Goal: Information Seeking & Learning: Understand process/instructions

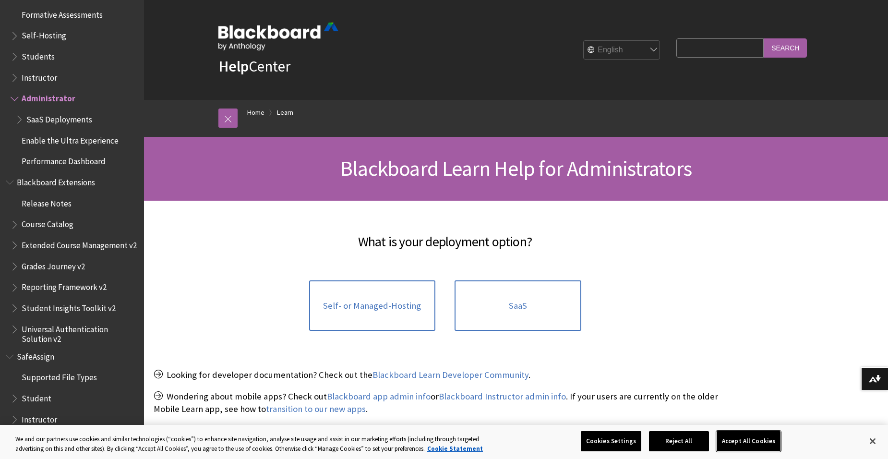
click at [755, 443] on button "Accept All Cookies" at bounding box center [748, 441] width 64 height 20
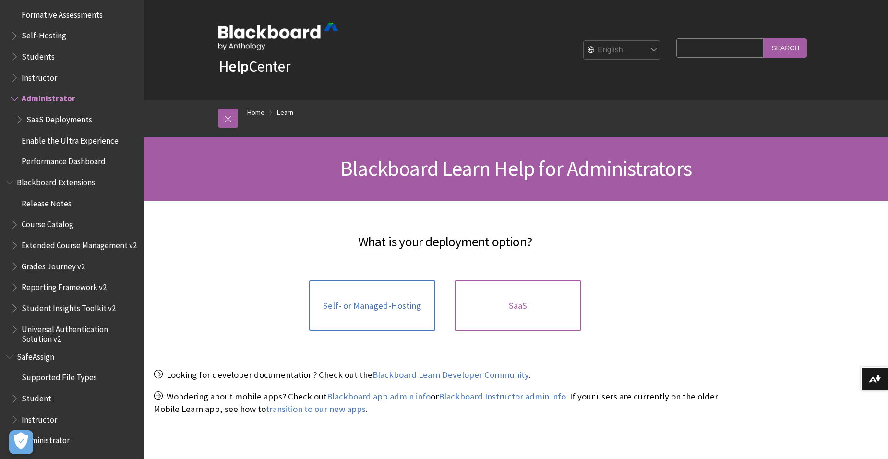
click at [528, 295] on link "SaaS" at bounding box center [517, 305] width 127 height 51
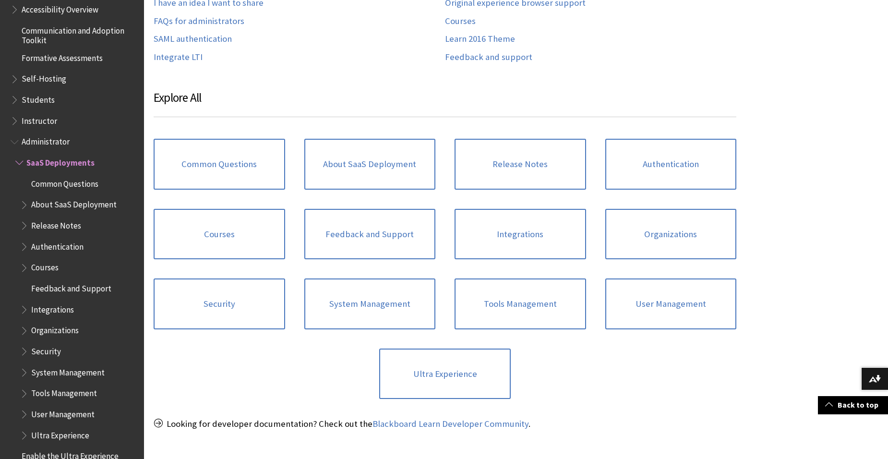
scroll to position [843, 0]
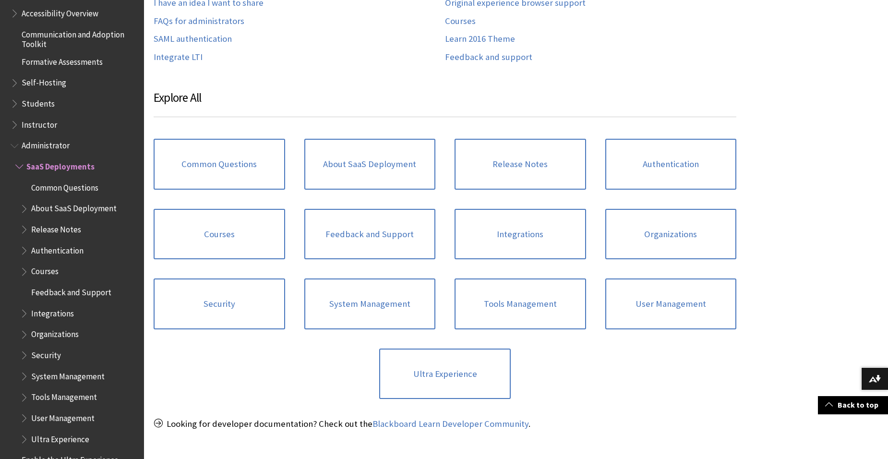
click at [18, 145] on span "Book outline for Blackboard Learn Help" at bounding box center [16, 144] width 10 height 12
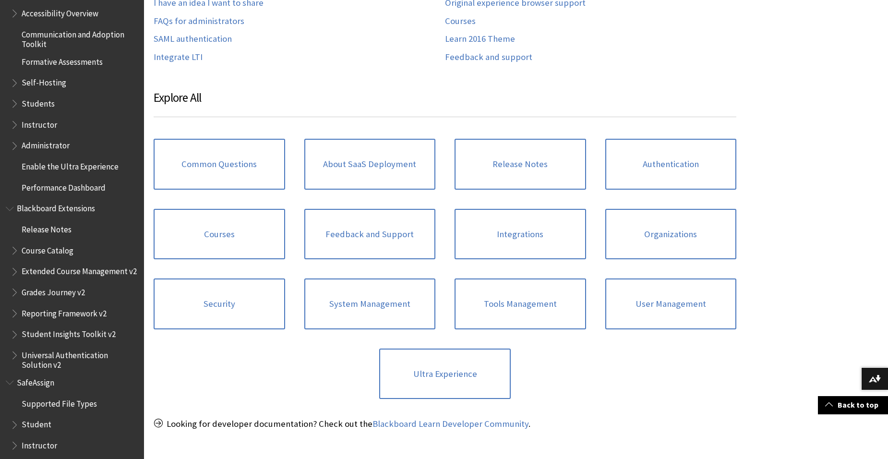
click at [16, 150] on span "Book outline for Blackboard Learn Help" at bounding box center [16, 144] width 10 height 12
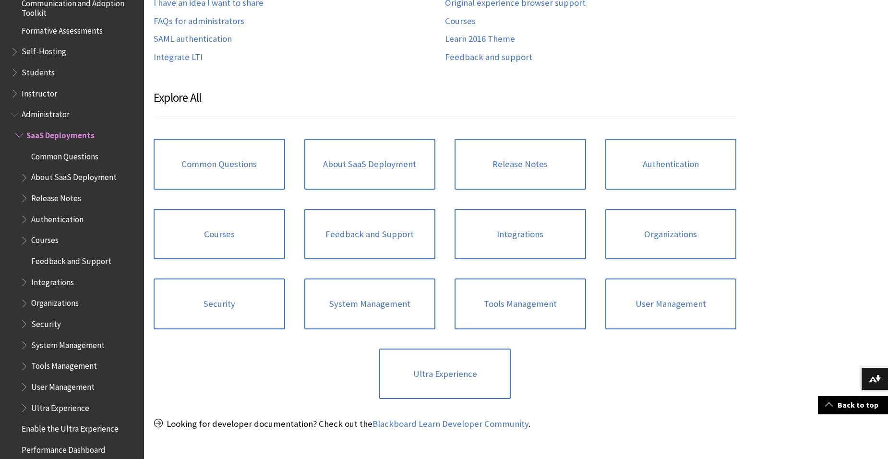
scroll to position [891, 0]
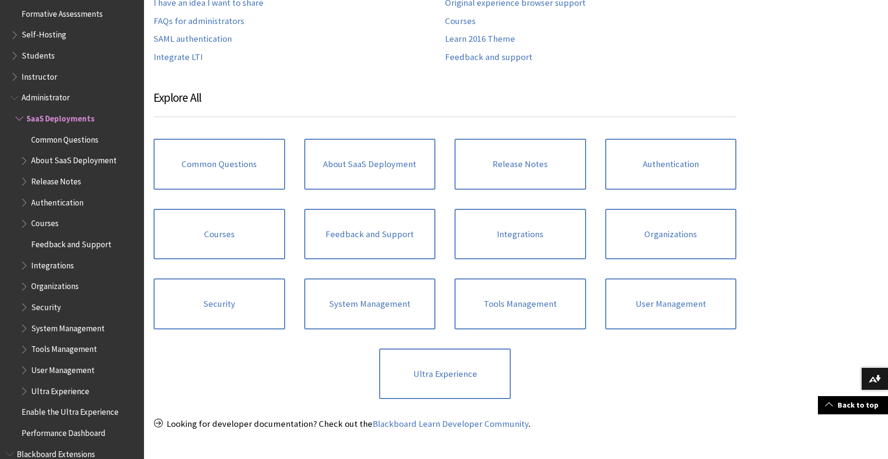
click at [26, 371] on span "Book outline for Blackboard Learn Help" at bounding box center [25, 368] width 10 height 12
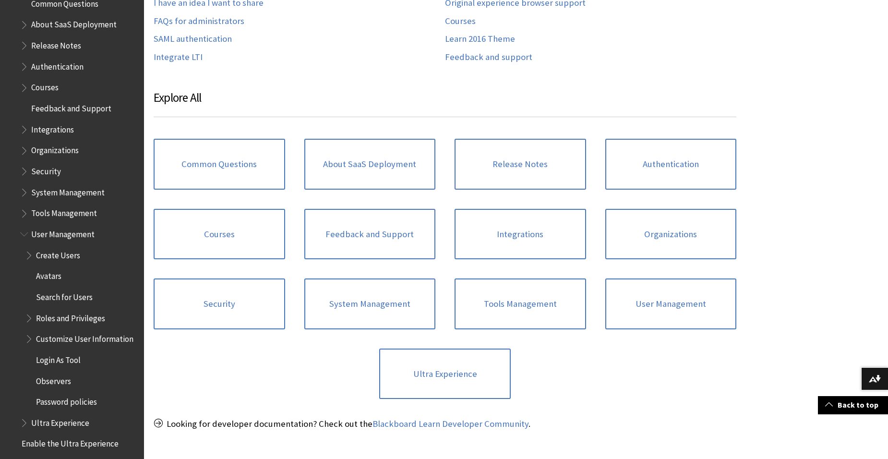
scroll to position [1035, 0]
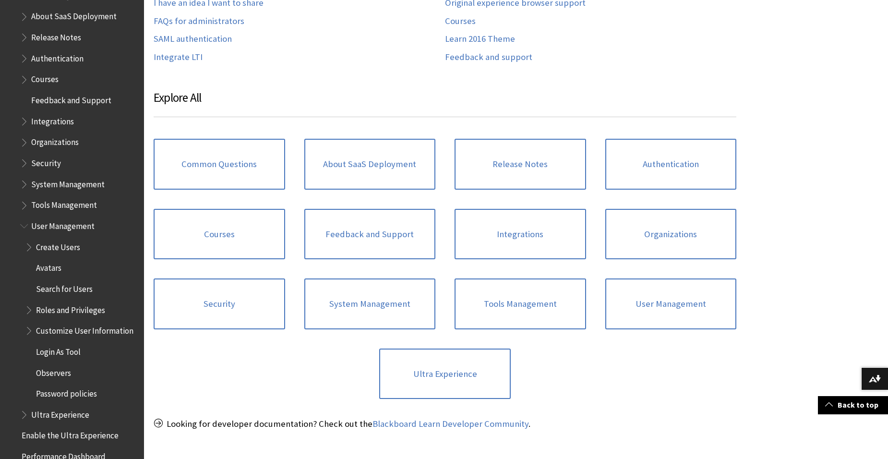
click at [28, 311] on span "Book outline for Blackboard Learn Help" at bounding box center [30, 308] width 10 height 12
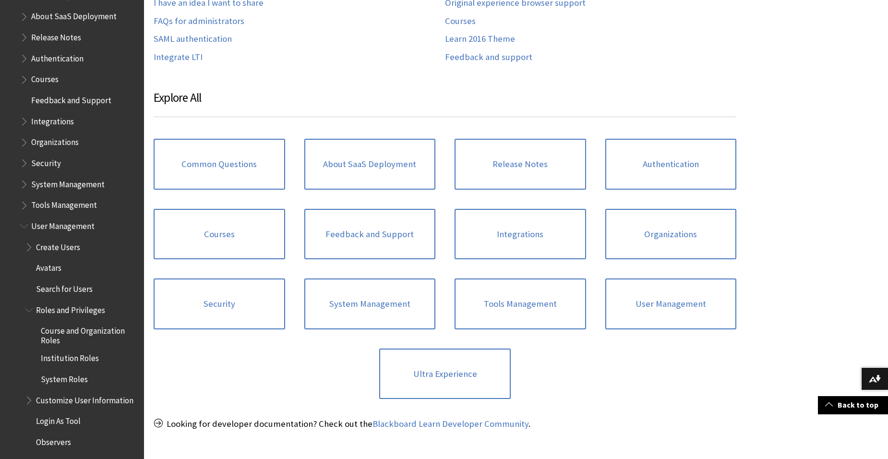
click at [72, 291] on span "Search for Users" at bounding box center [64, 287] width 57 height 13
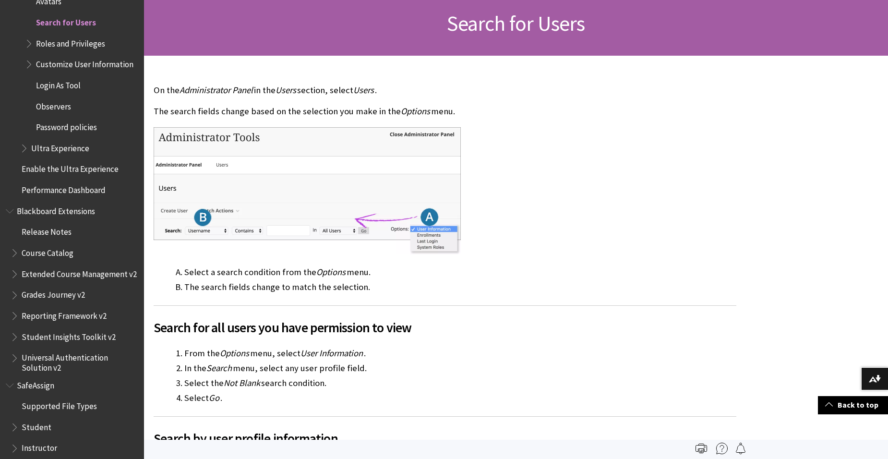
scroll to position [144, 0]
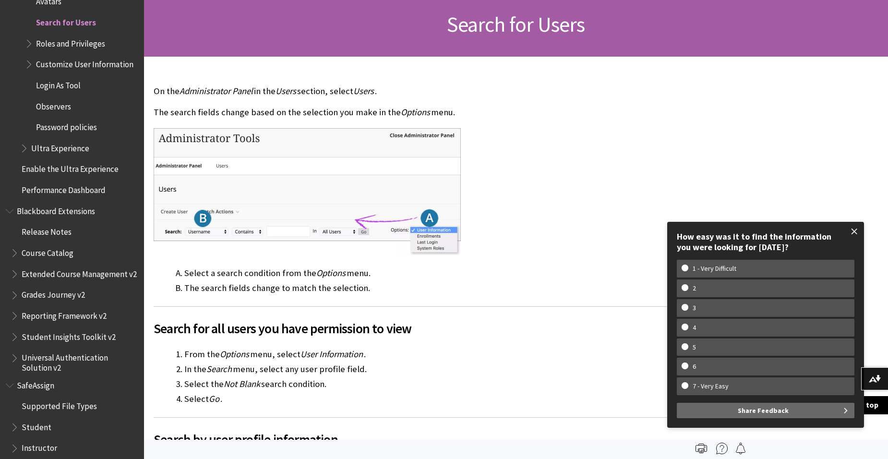
drag, startPoint x: 857, startPoint y: 231, endPoint x: 850, endPoint y: 231, distance: 7.2
click at [857, 231] on span at bounding box center [854, 231] width 20 height 20
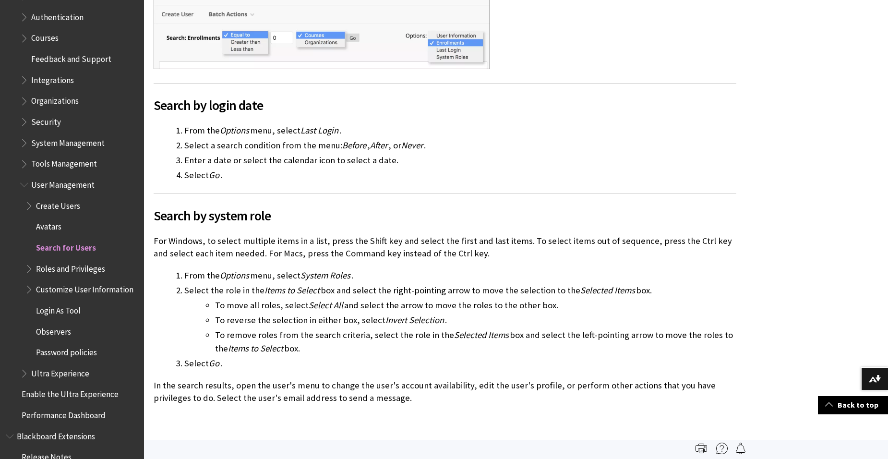
scroll to position [1061, 0]
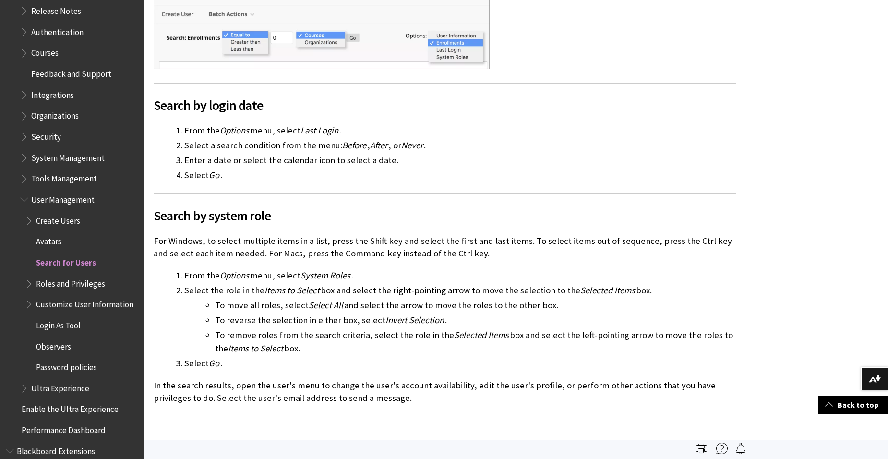
click at [73, 285] on span "Roles and Privileges" at bounding box center [70, 281] width 69 height 13
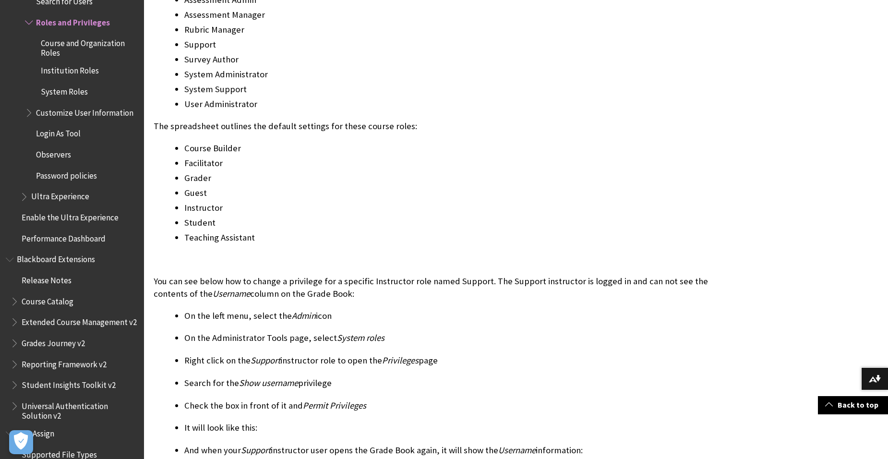
scroll to position [1103, 0]
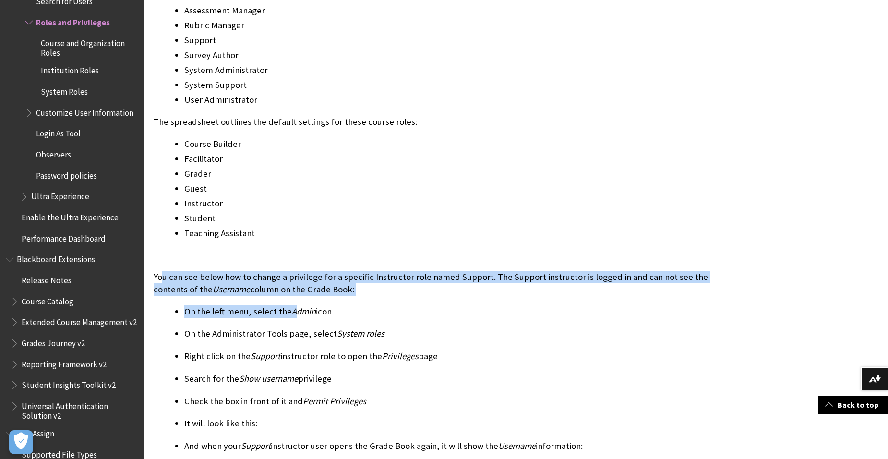
drag, startPoint x: 164, startPoint y: 273, endPoint x: 295, endPoint y: 295, distance: 132.8
click at [295, 295] on div "Privileges Blackboard Learn includes numerous privileges that can be applied to…" at bounding box center [445, 411] width 582 height 1628
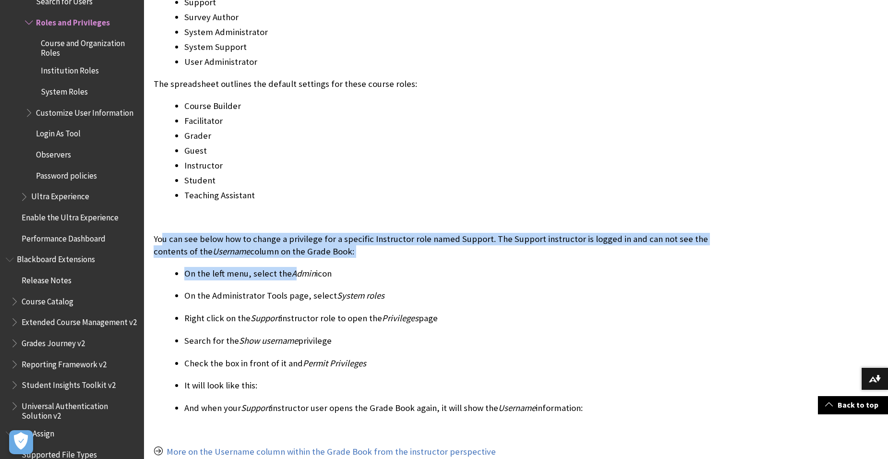
scroll to position [1151, 0]
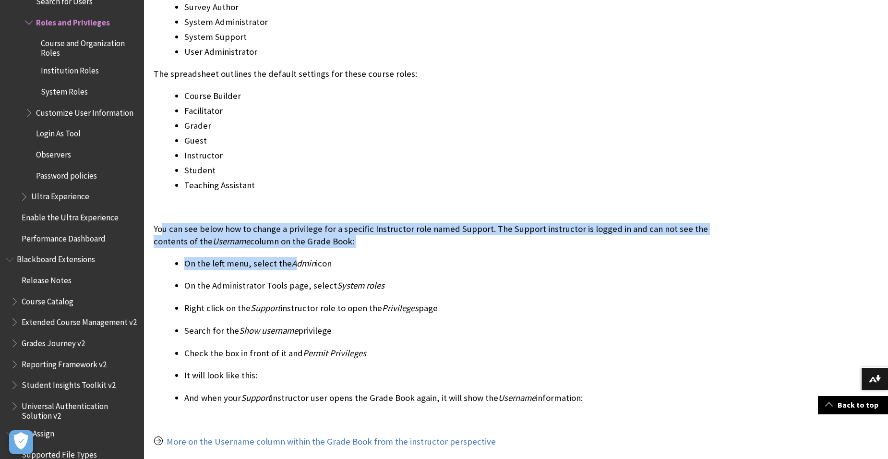
click at [250, 266] on li "On the left menu, select the Admin icon" at bounding box center [460, 263] width 552 height 13
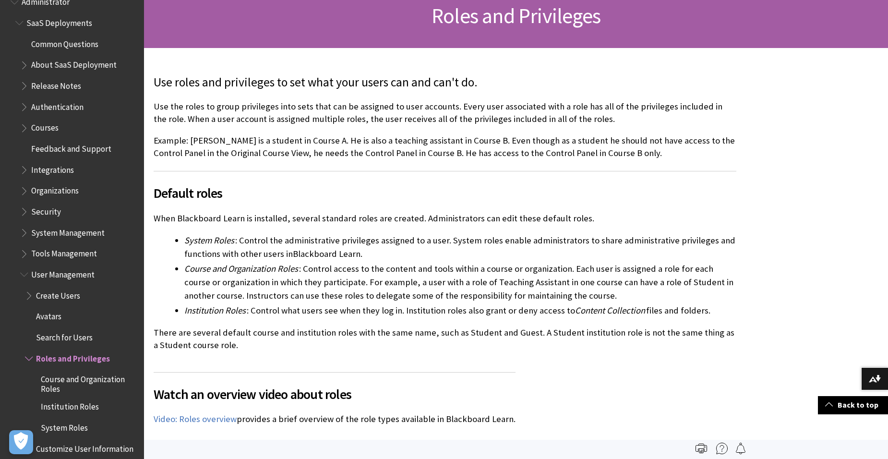
scroll to position [0, 0]
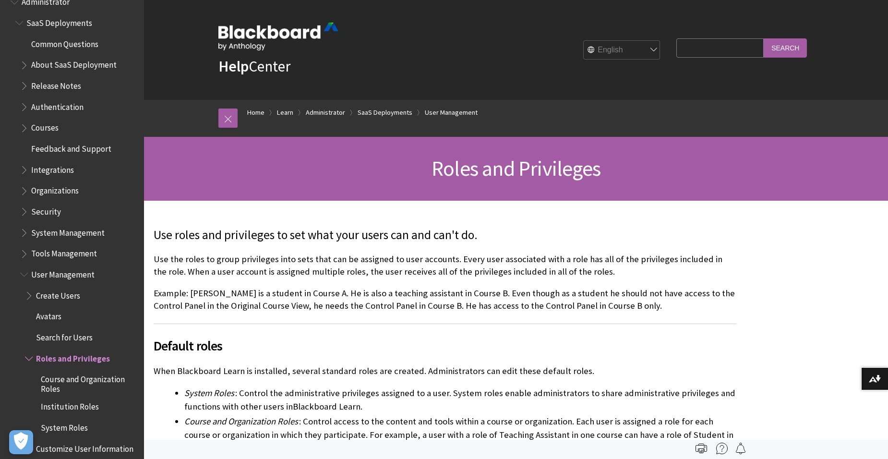
click at [686, 46] on input "Search Query" at bounding box center [719, 47] width 87 height 19
type input "Batch Enroll"
click at [763, 38] on input "Search" at bounding box center [784, 47] width 43 height 19
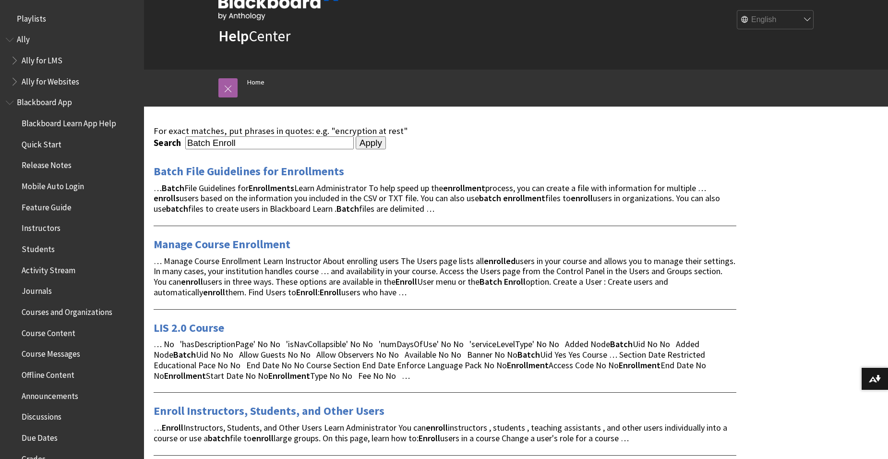
scroll to position [144, 0]
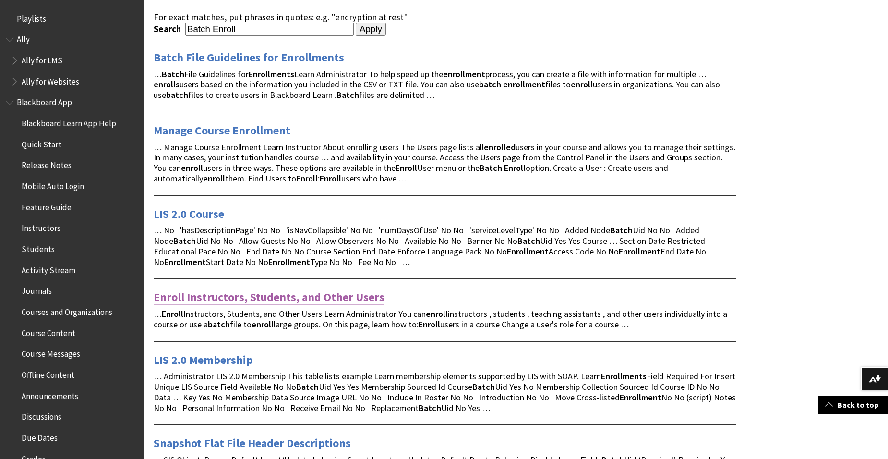
click at [256, 298] on link "Enroll Instructors, Students, and Other Users" at bounding box center [269, 296] width 231 height 15
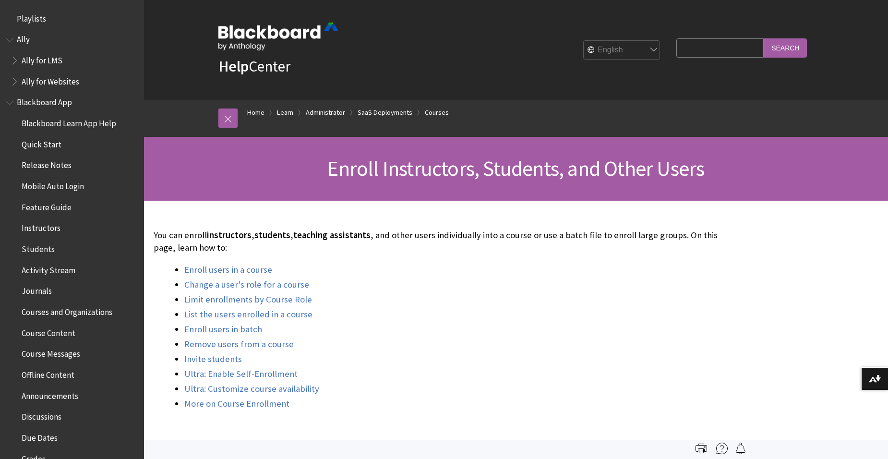
scroll to position [1175, 0]
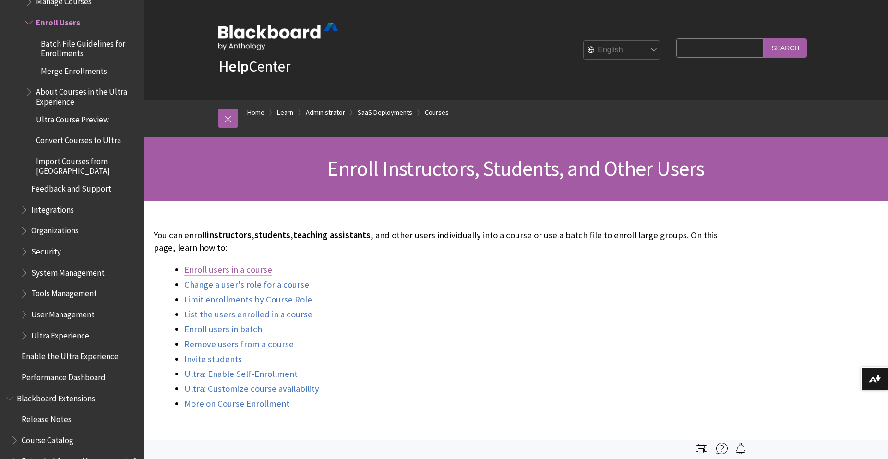
click at [251, 271] on link "Enroll users in a course" at bounding box center [228, 270] width 88 height 12
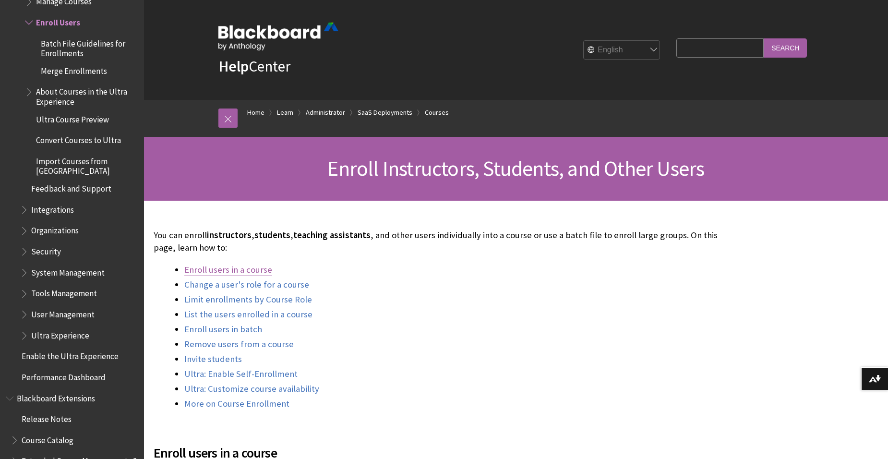
scroll to position [444, 0]
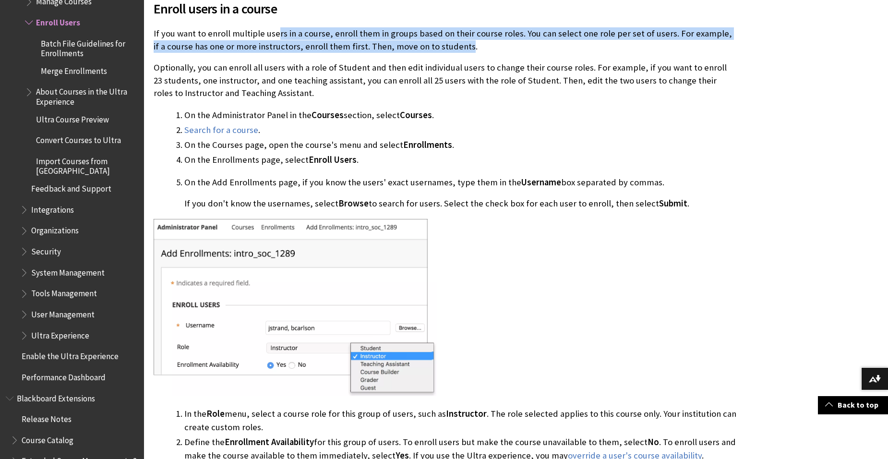
drag, startPoint x: 276, startPoint y: 36, endPoint x: 450, endPoint y: 42, distance: 174.2
click at [450, 42] on p "If you want to enroll multiple users in a course, enroll them in groups based o…" at bounding box center [445, 39] width 582 height 25
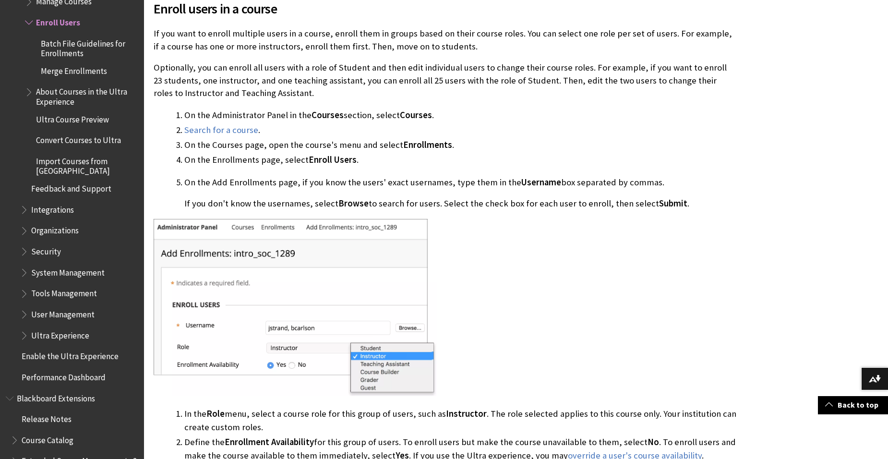
drag, startPoint x: 450, startPoint y: 42, endPoint x: 566, endPoint y: 45, distance: 116.1
click at [566, 45] on p "If you want to enroll multiple users in a course, enroll them in groups based o…" at bounding box center [445, 39] width 582 height 25
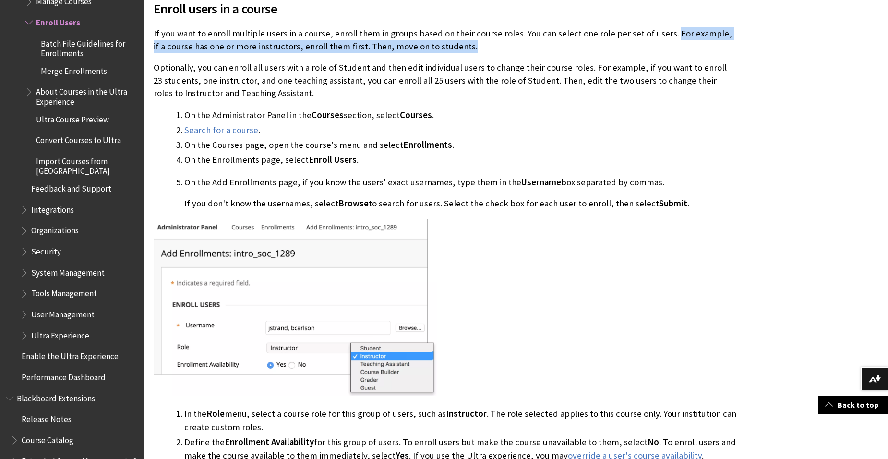
drag, startPoint x: 664, startPoint y: 33, endPoint x: 667, endPoint y: 46, distance: 13.4
click at [667, 46] on p "If you want to enroll multiple users in a course, enroll them in groups based o…" at bounding box center [445, 39] width 582 height 25
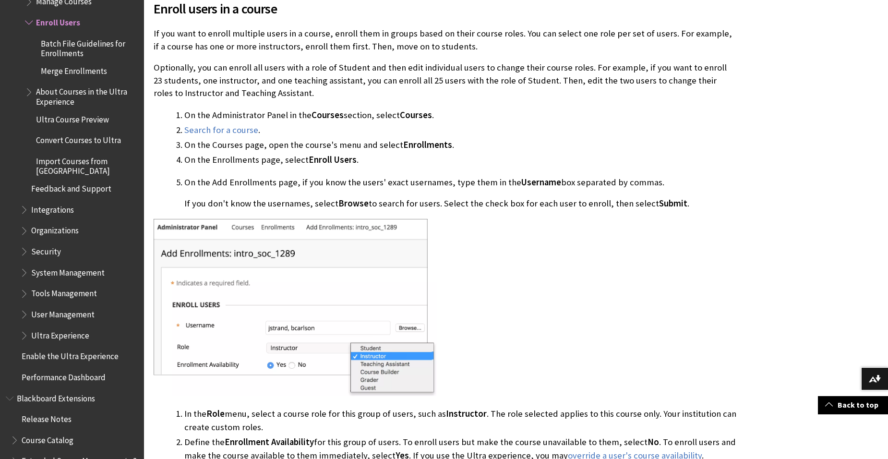
drag, startPoint x: 457, startPoint y: 48, endPoint x: 349, endPoint y: 48, distance: 107.5
click at [349, 48] on p "If you want to enroll multiple users in a course, enroll them in groups based o…" at bounding box center [445, 39] width 582 height 25
drag, startPoint x: 349, startPoint y: 48, endPoint x: 203, endPoint y: 78, distance: 149.3
click at [203, 80] on p "Optionally, you can enroll all users with a role of Student and then edit indiv…" at bounding box center [445, 80] width 582 height 38
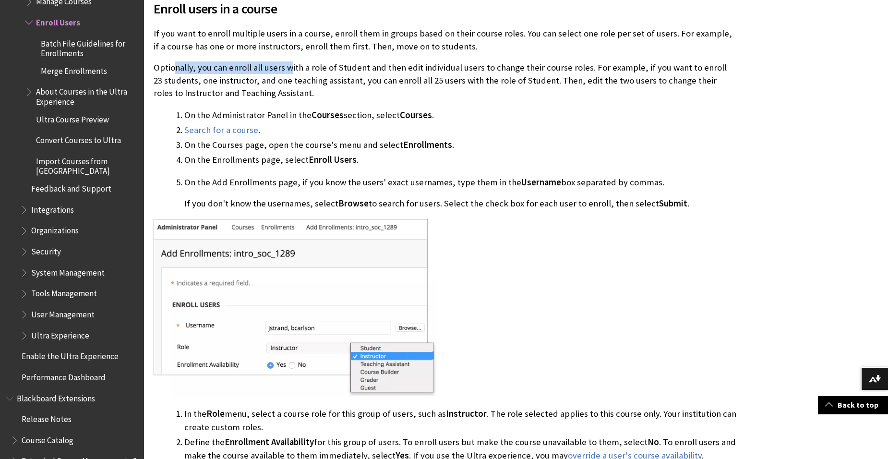
drag, startPoint x: 176, startPoint y: 62, endPoint x: 288, endPoint y: 67, distance: 112.3
click at [288, 67] on p "Optionally, you can enroll all users with a role of Student and then edit indiv…" at bounding box center [445, 80] width 582 height 38
drag, startPoint x: 288, startPoint y: 67, endPoint x: 335, endPoint y: 82, distance: 49.3
click at [335, 82] on p "Optionally, you can enroll all users with a role of Student and then edit indiv…" at bounding box center [445, 80] width 582 height 38
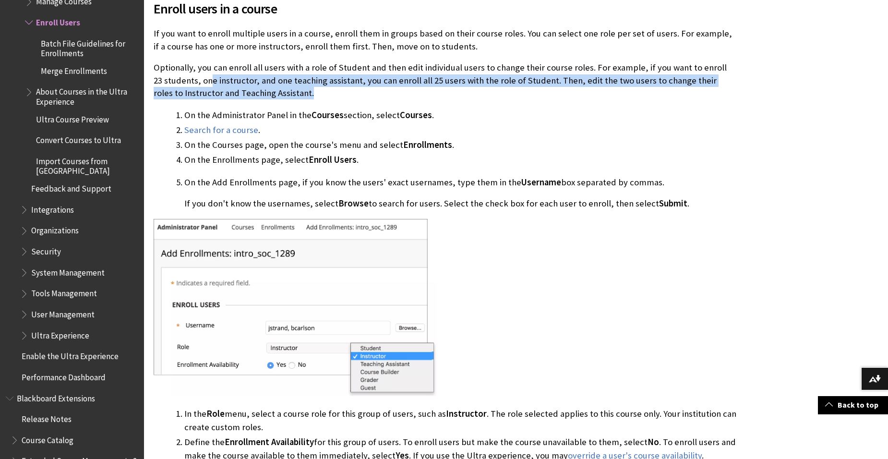
drag, startPoint x: 200, startPoint y: 80, endPoint x: 418, endPoint y: 87, distance: 218.4
click at [418, 88] on p "Optionally, you can enroll all users with a role of Student and then edit indiv…" at bounding box center [445, 80] width 582 height 38
drag, startPoint x: 418, startPoint y: 87, endPoint x: 586, endPoint y: 97, distance: 167.7
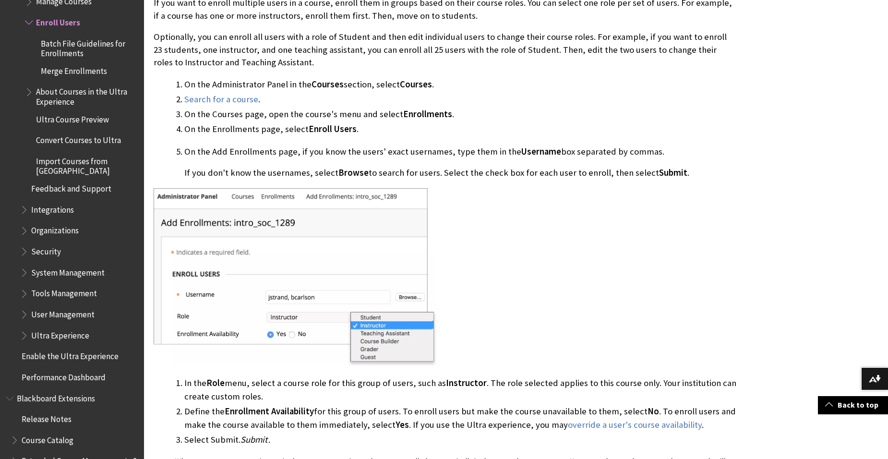
scroll to position [492, 0]
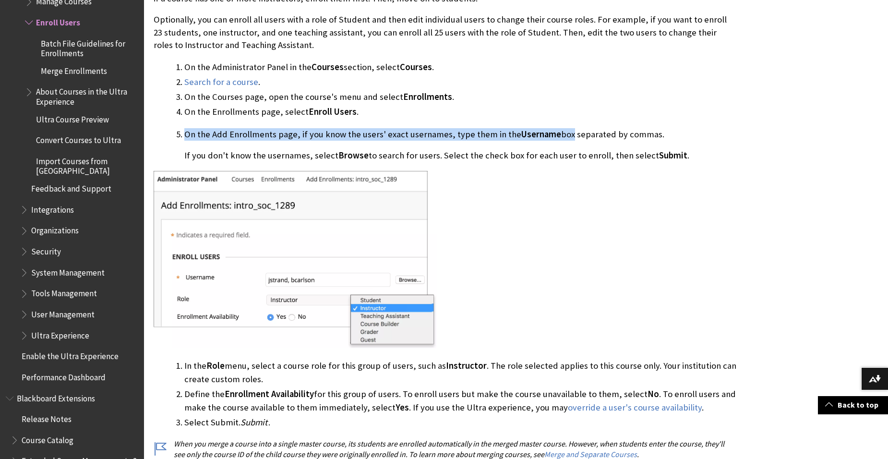
drag, startPoint x: 179, startPoint y: 138, endPoint x: 562, endPoint y: 137, distance: 382.8
click at [562, 137] on li "On the Add Enrollments page, if you know the users' exact usernames, type them …" at bounding box center [460, 145] width 552 height 35
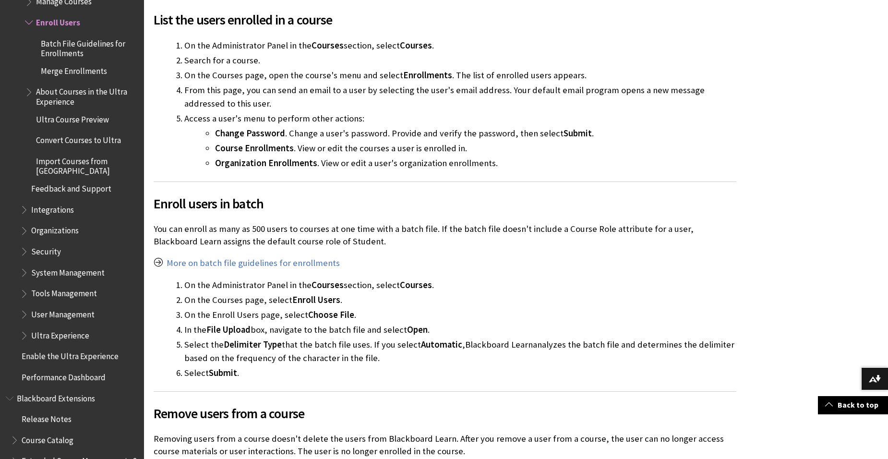
scroll to position [2075, 0]
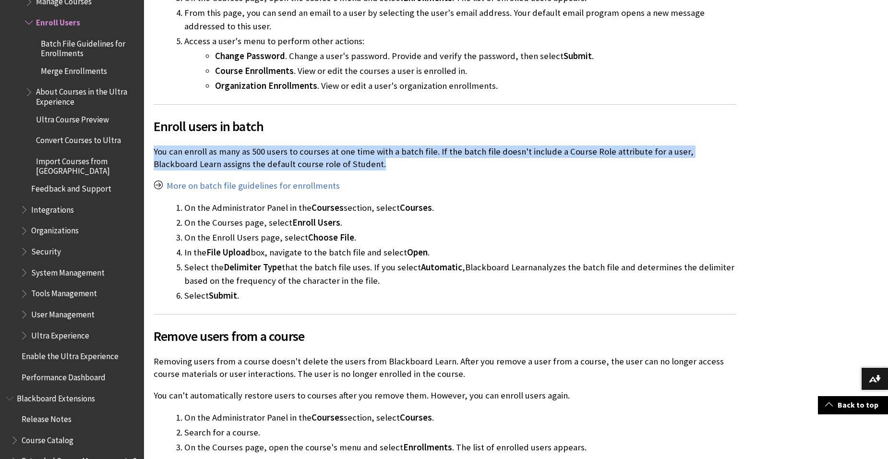
drag, startPoint x: 154, startPoint y: 154, endPoint x: 345, endPoint y: 164, distance: 191.2
click at [345, 164] on p "You can enroll as many as 500 users to courses at one time with a batch file. I…" at bounding box center [445, 157] width 582 height 25
drag, startPoint x: 345, startPoint y: 164, endPoint x: 430, endPoint y: 164, distance: 85.4
click at [430, 164] on p "You can enroll as many as 500 users to courses at one time with a batch file. I…" at bounding box center [445, 157] width 582 height 25
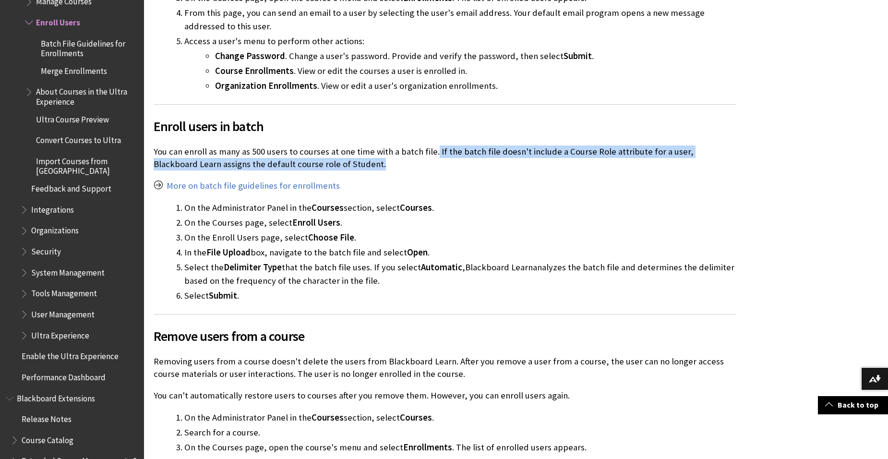
drag, startPoint x: 433, startPoint y: 151, endPoint x: 482, endPoint y: 158, distance: 49.9
click at [482, 158] on p "You can enroll as many as 500 users to courses at one time with a batch file. I…" at bounding box center [445, 157] width 582 height 25
drag, startPoint x: 482, startPoint y: 158, endPoint x: 594, endPoint y: 161, distance: 112.3
click at [592, 161] on p "You can enroll as many as 500 users to courses at one time with a batch file. I…" at bounding box center [445, 157] width 582 height 25
click at [676, 157] on p "You can enroll as many as 500 users to courses at one time with a batch file. I…" at bounding box center [445, 157] width 582 height 25
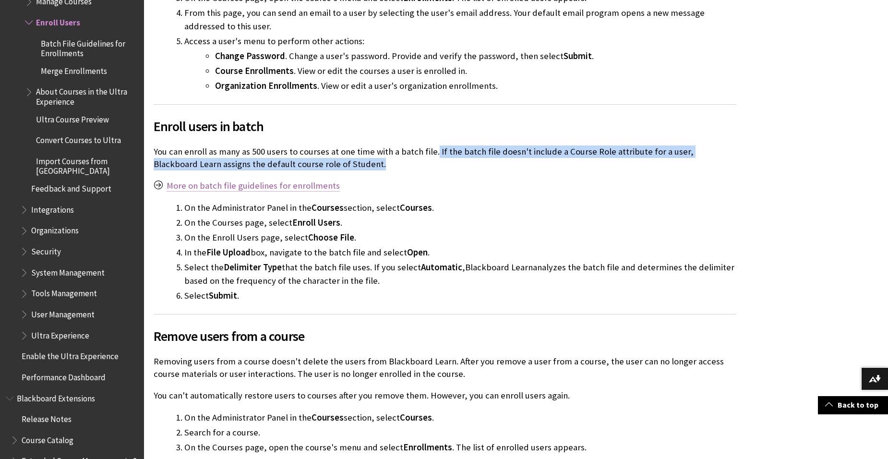
click at [232, 187] on link "More on batch file guidelines for enrollments" at bounding box center [252, 186] width 173 height 12
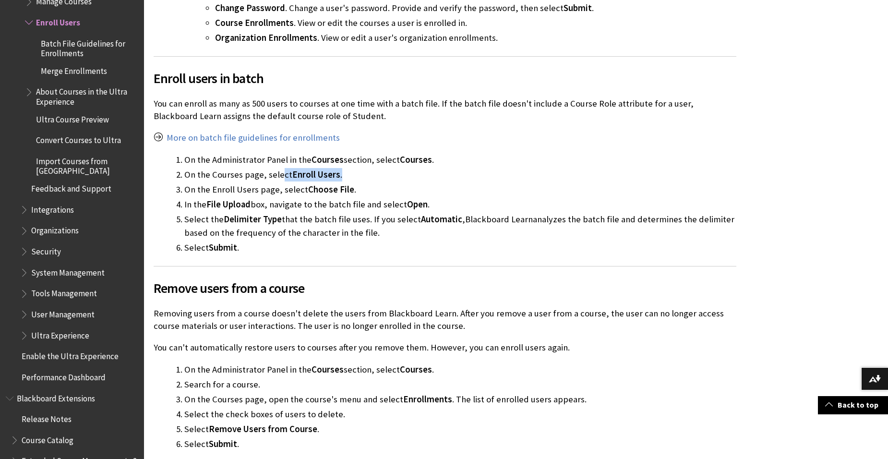
drag, startPoint x: 295, startPoint y: 174, endPoint x: 371, endPoint y: 173, distance: 76.8
click at [371, 173] on li "On the Courses page, select Enroll Users ." at bounding box center [460, 174] width 552 height 13
drag, startPoint x: 371, startPoint y: 173, endPoint x: 389, endPoint y: 198, distance: 30.6
click at [389, 198] on li "In the File Upload box, navigate to the batch file and select Open ." at bounding box center [460, 204] width 552 height 13
drag, startPoint x: 332, startPoint y: 189, endPoint x: 356, endPoint y: 189, distance: 24.9
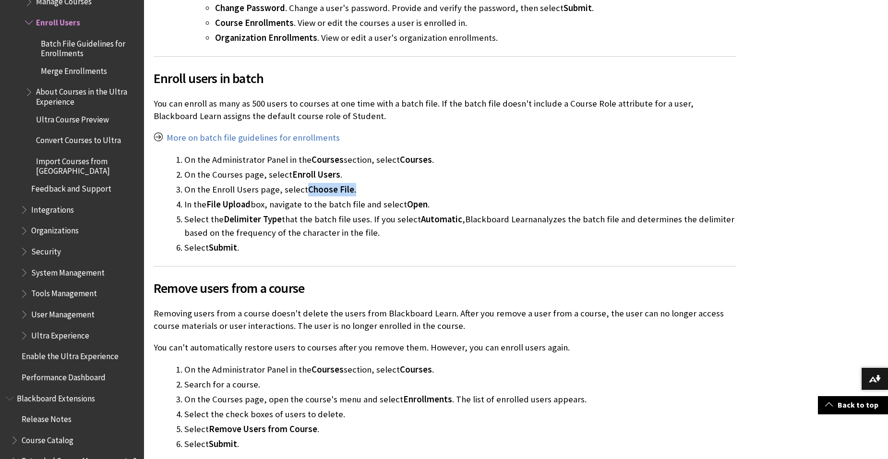
click at [356, 189] on li "On the Enroll Users page, select Choose File ." at bounding box center [460, 189] width 552 height 13
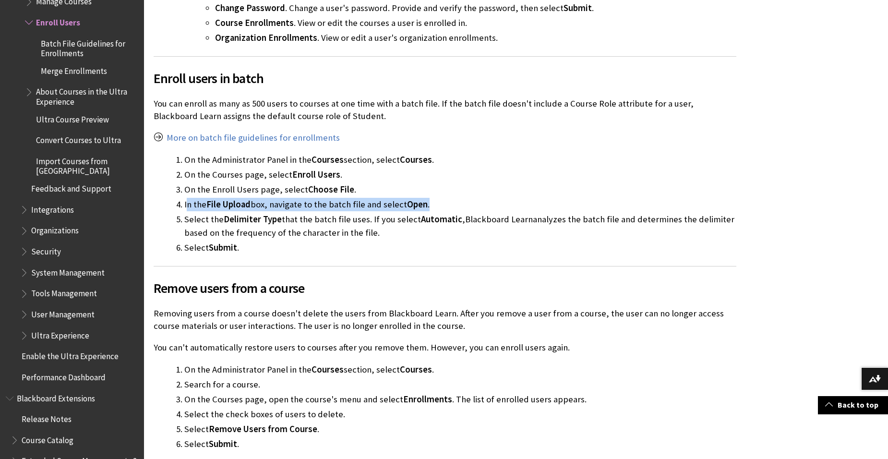
drag, startPoint x: 186, startPoint y: 204, endPoint x: 427, endPoint y: 206, distance: 241.8
click at [427, 206] on li "In the File Upload box, navigate to the batch file and select Open ." at bounding box center [460, 204] width 552 height 13
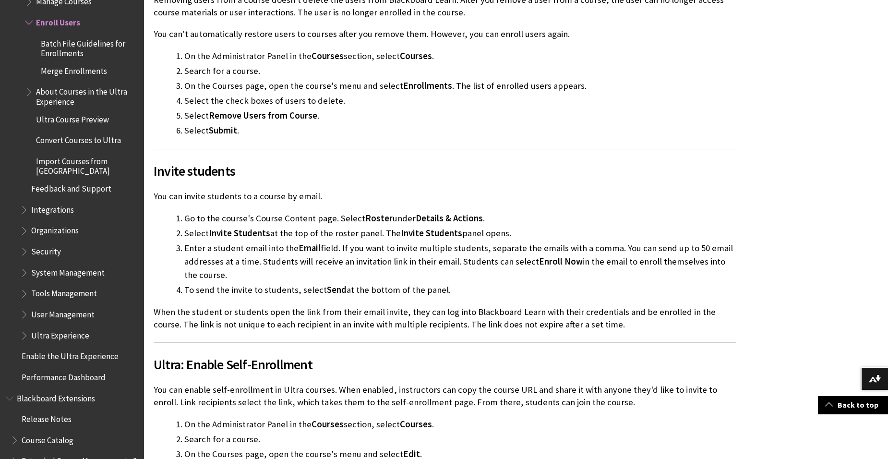
scroll to position [2459, 0]
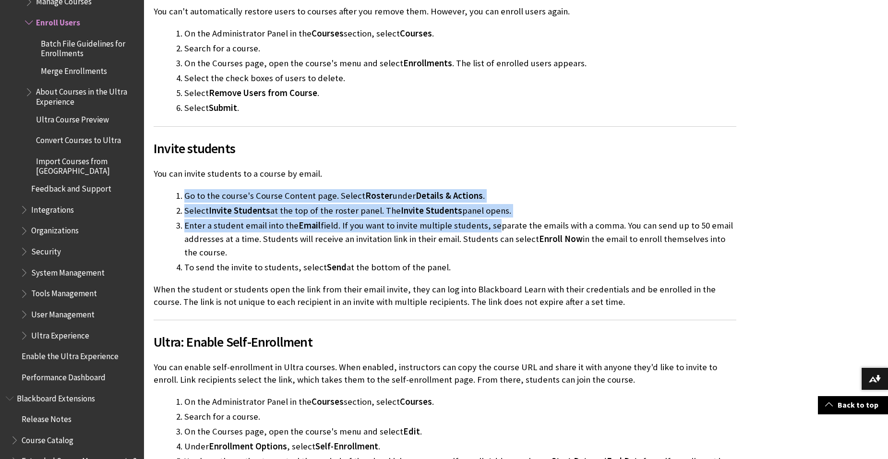
drag, startPoint x: 179, startPoint y: 197, endPoint x: 494, endPoint y: 222, distance: 316.2
click at [494, 222] on ol "Go to the course's Course Content page. Select Roster under Details & Actions .…" at bounding box center [445, 231] width 582 height 85
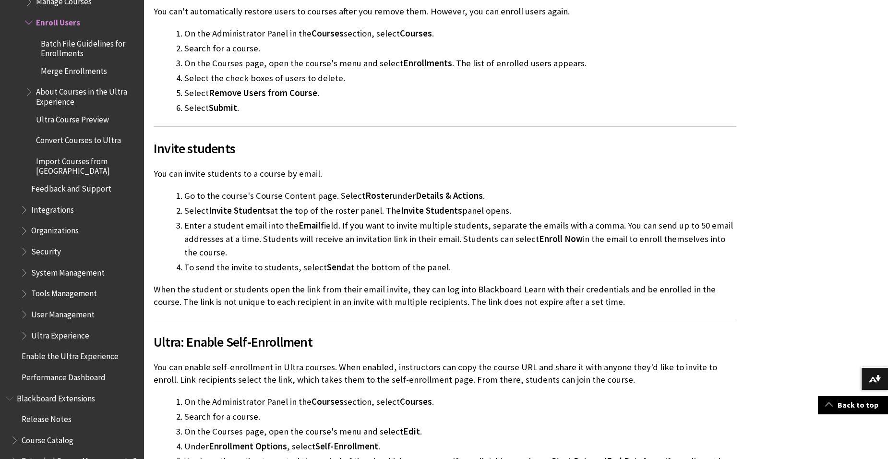
click at [447, 246] on li "Enter a student email into the Email field. If you want to invite multiple stud…" at bounding box center [460, 239] width 552 height 40
click at [136, 265] on div "All Products Playlists Playlists Ally Ally for LMS Ally for Websites Ally Ally …" at bounding box center [72, 229] width 144 height 459
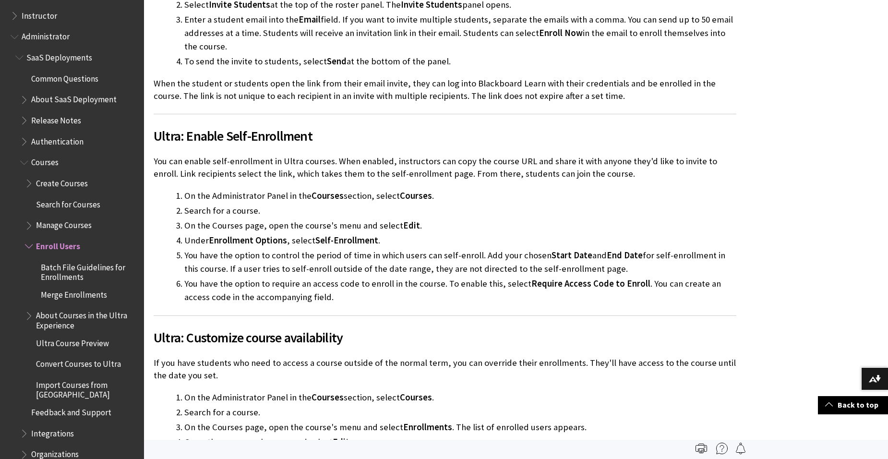
scroll to position [2651, 0]
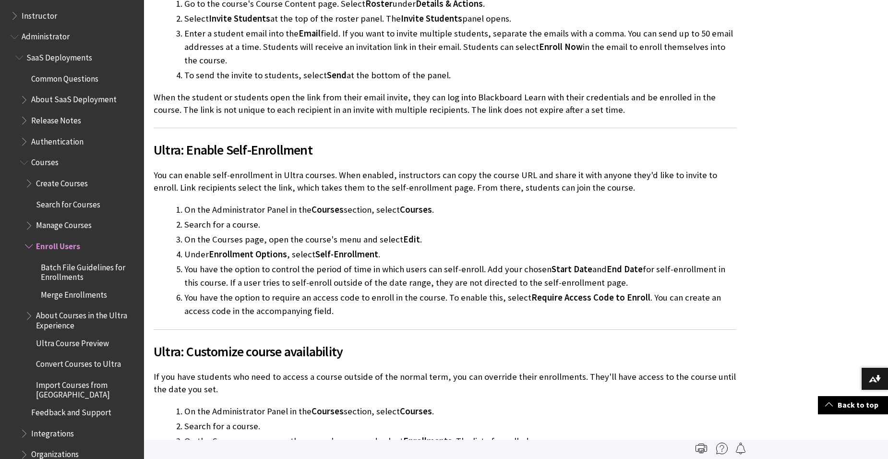
drag, startPoint x: 241, startPoint y: 255, endPoint x: 387, endPoint y: 257, distance: 145.4
click at [387, 257] on li "Under Enrollment Options , select Self-Enrollment ." at bounding box center [460, 254] width 552 height 13
click at [288, 270] on li "You have the option to control the period of time in which users can self-enrol…" at bounding box center [460, 275] width 552 height 27
drag, startPoint x: 190, startPoint y: 256, endPoint x: 415, endPoint y: 258, distance: 226.0
click at [415, 258] on li "Under Enrollment Options , select Self-Enrollment ." at bounding box center [460, 254] width 552 height 13
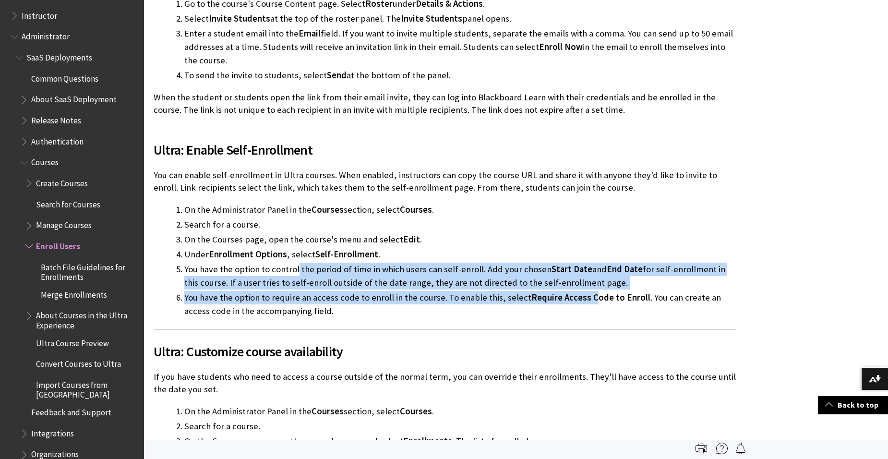
drag, startPoint x: 310, startPoint y: 272, endPoint x: 591, endPoint y: 290, distance: 280.7
click at [591, 290] on ol "On the Administrator Panel in the Courses section, select Courses . Search for …" at bounding box center [445, 260] width 582 height 115
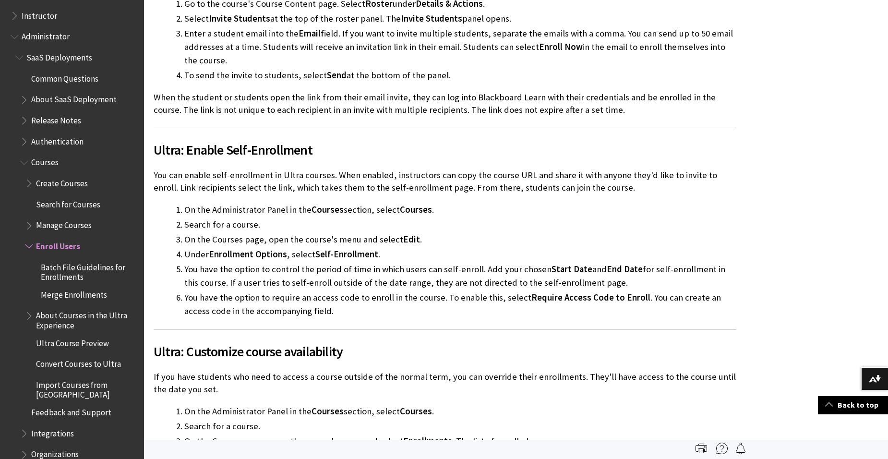
drag, startPoint x: 591, startPoint y: 290, endPoint x: 715, endPoint y: 308, distance: 125.7
click at [715, 308] on li "You have the option to require an access code to enroll in the course. To enabl…" at bounding box center [460, 304] width 552 height 27
drag, startPoint x: 189, startPoint y: 292, endPoint x: 370, endPoint y: 313, distance: 182.1
click at [370, 313] on li "You have the option to require an access code to enroll in the course. To enabl…" at bounding box center [460, 304] width 552 height 27
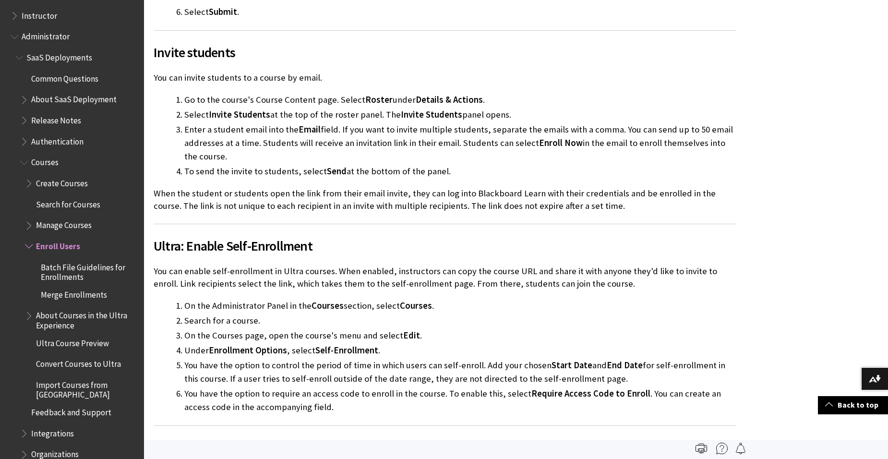
scroll to position [2411, 0]
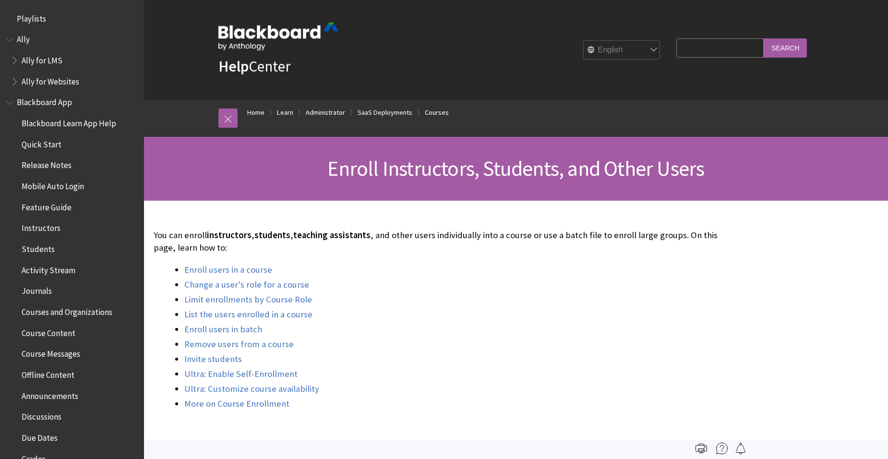
scroll to position [1175, 0]
